Goal: Find contact information: Find contact information

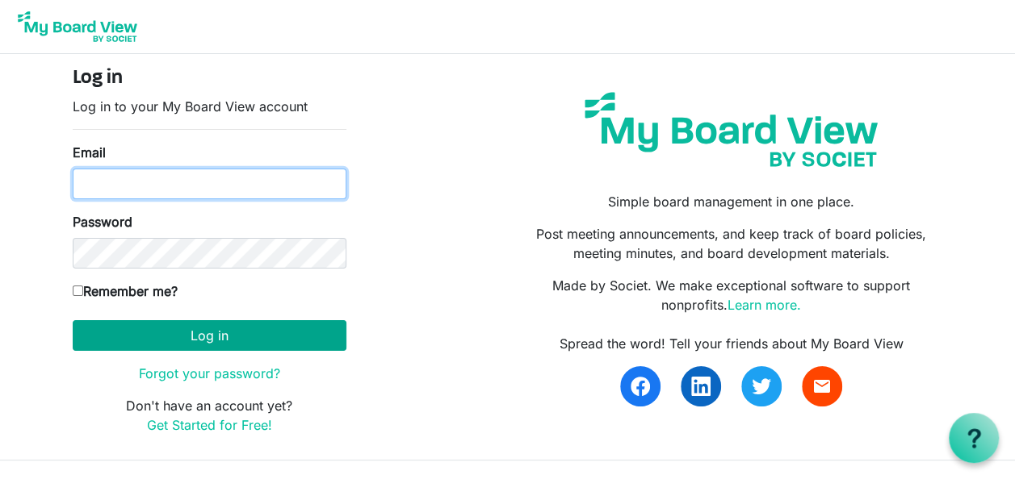
type input "[EMAIL_ADDRESS][DOMAIN_NAME]"
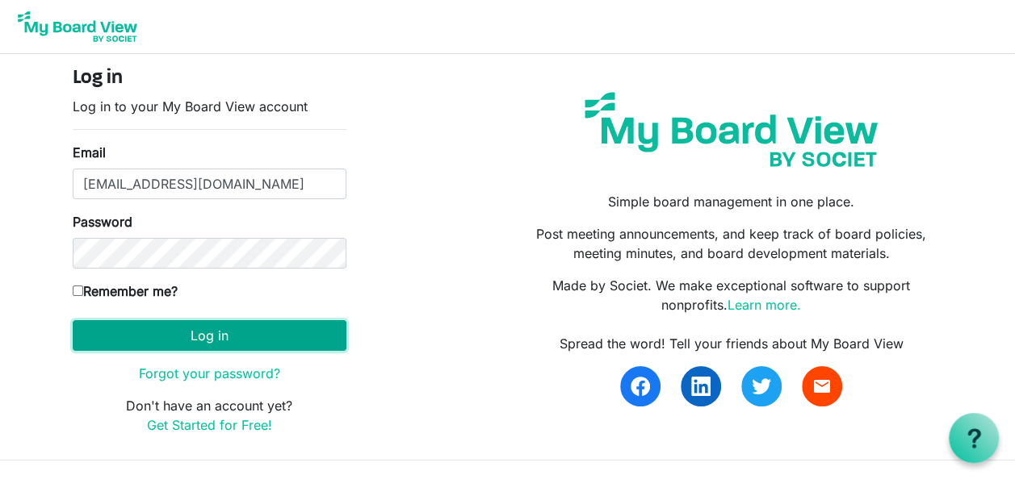
click at [170, 329] on button "Log in" at bounding box center [210, 335] width 274 height 31
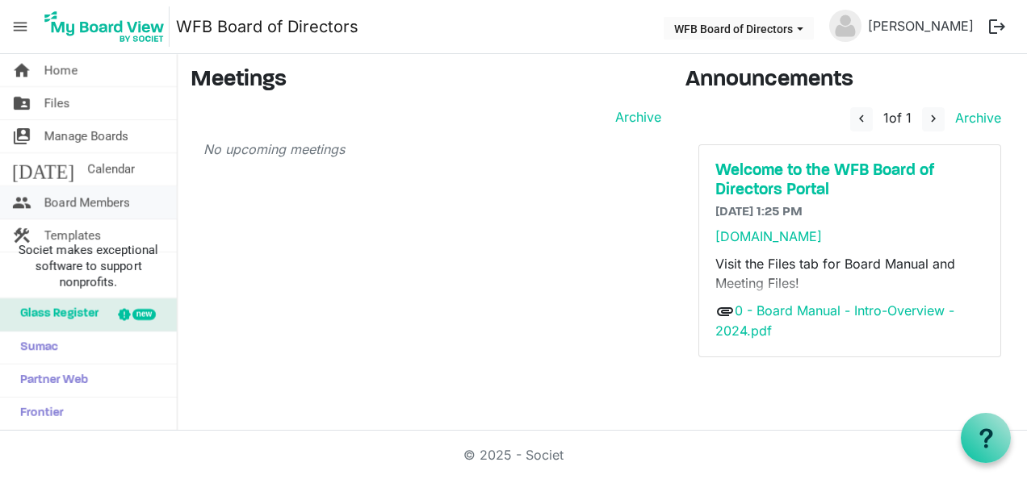
click at [87, 207] on span "Board Members" at bounding box center [87, 202] width 86 height 32
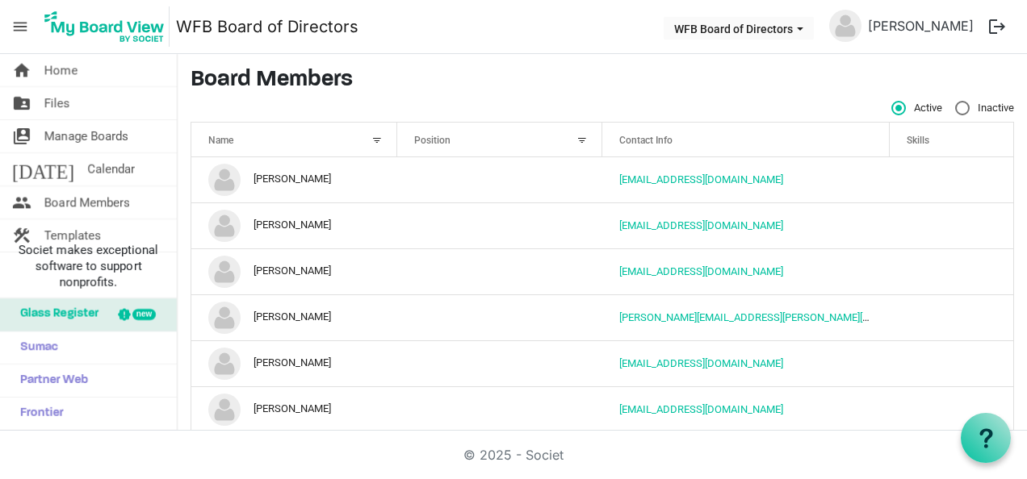
click at [87, 207] on span "Board Members" at bounding box center [87, 202] width 86 height 32
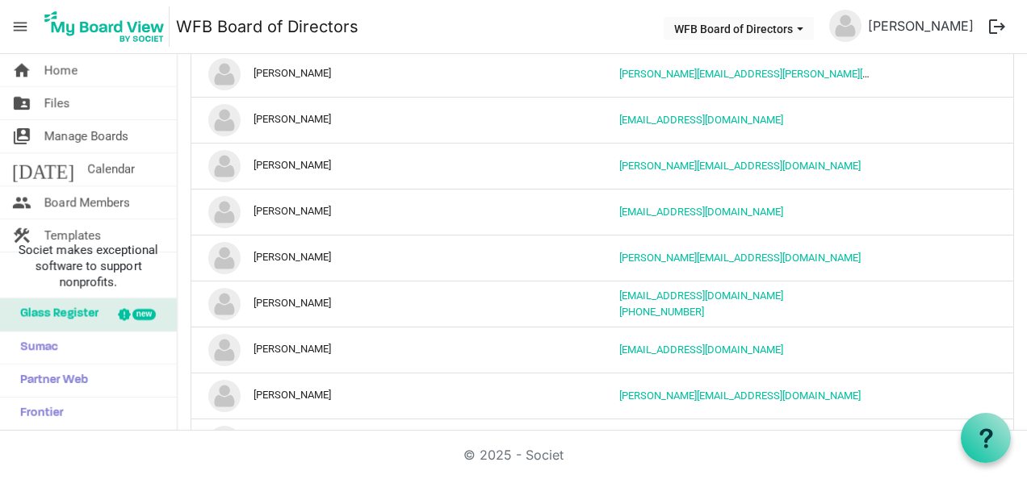
scroll to position [807, 0]
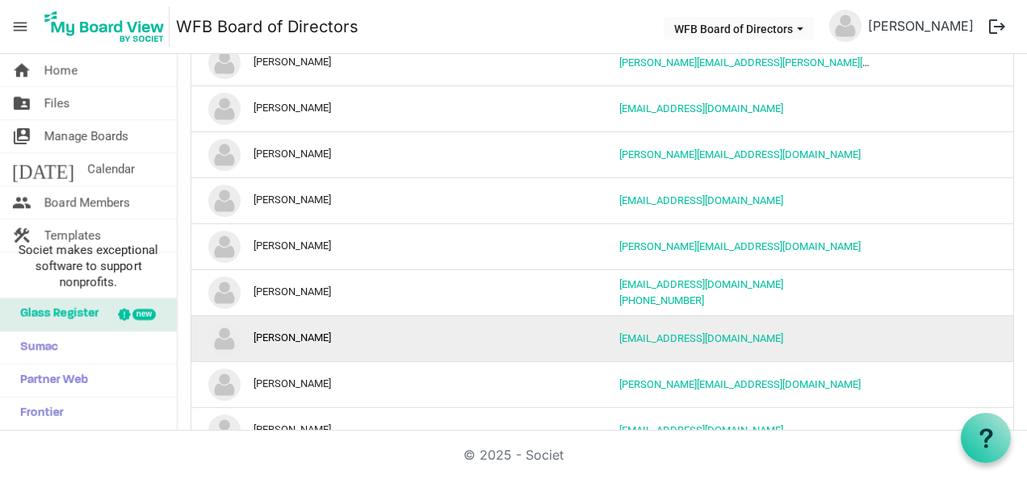
click at [770, 330] on td "[EMAIL_ADDRESS][DOMAIN_NAME]" at bounding box center [745, 339] width 287 height 46
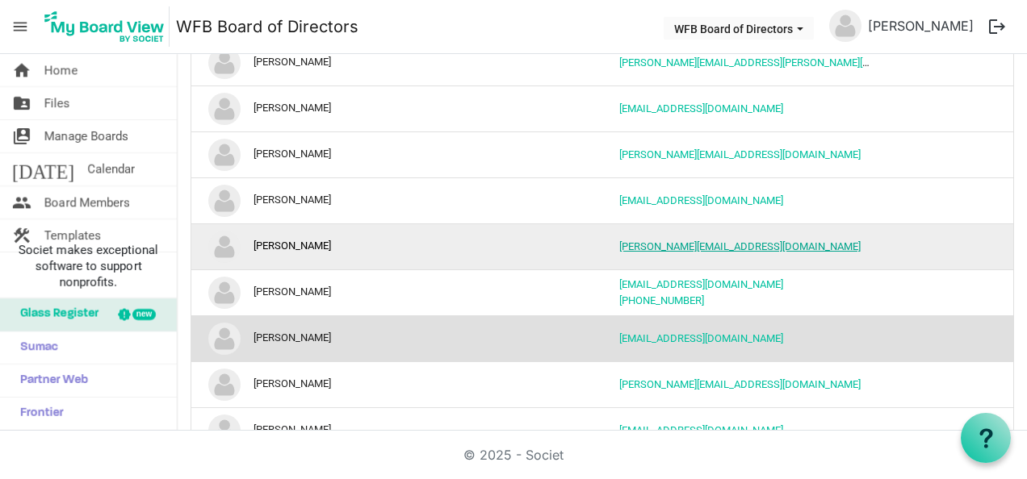
click at [638, 241] on link "[PERSON_NAME][EMAIL_ADDRESS][DOMAIN_NAME]" at bounding box center [739, 247] width 241 height 12
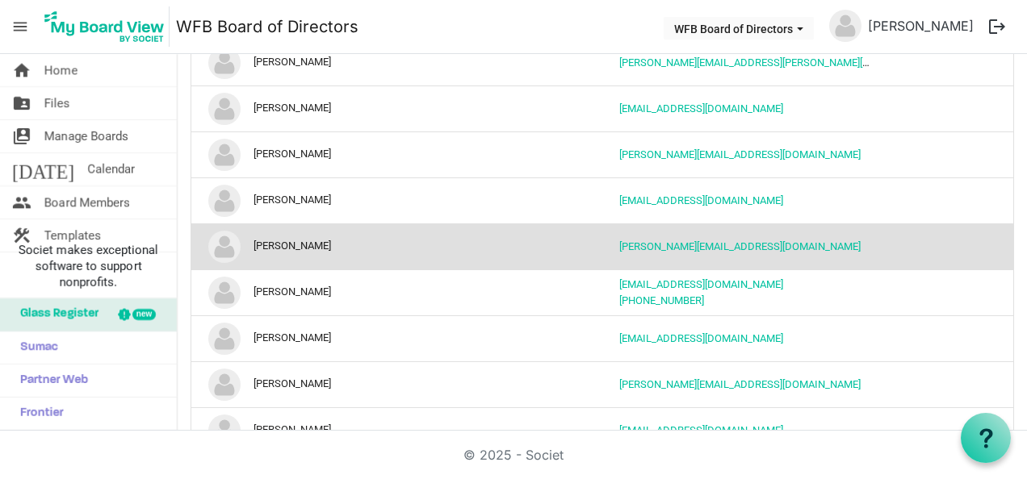
click at [638, 10] on nav "menu WFB Board of Directors WFB Board of Directors Lester Eaton III logout" at bounding box center [513, 27] width 1027 height 54
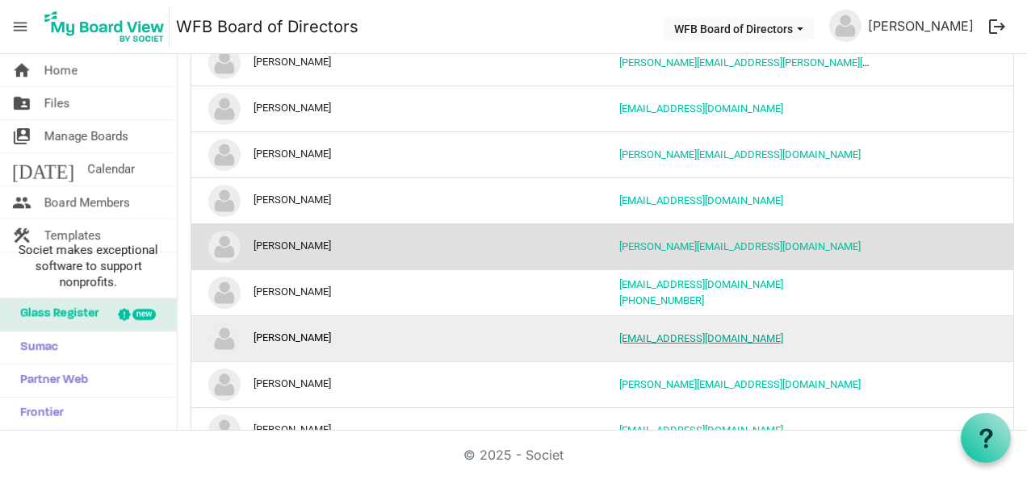
click at [649, 337] on link "[EMAIL_ADDRESS][DOMAIN_NAME]" at bounding box center [701, 339] width 164 height 12
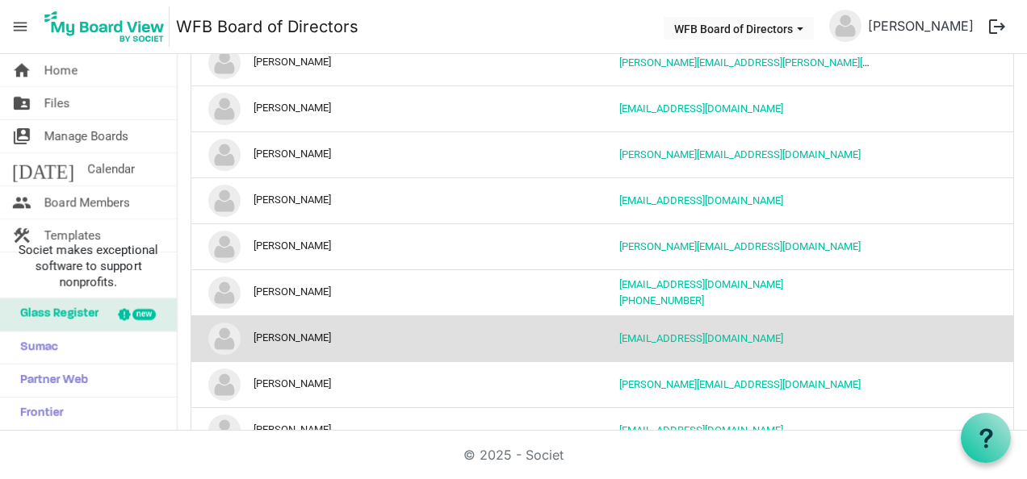
click at [595, 19] on nav "menu WFB Board of Directors WFB Board of Directors Lester Eaton III logout" at bounding box center [513, 27] width 1027 height 54
